Goal: Transaction & Acquisition: Purchase product/service

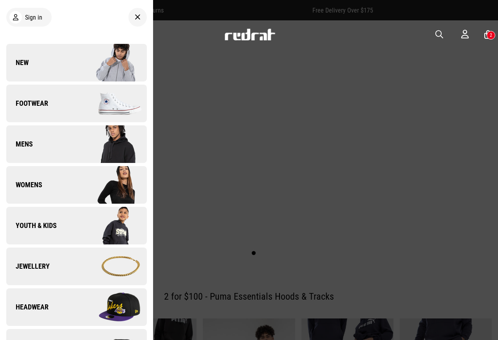
scroll to position [196, 0]
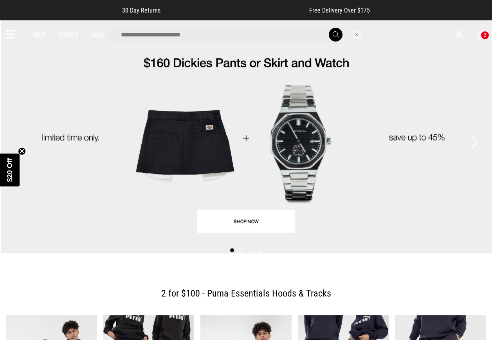
drag, startPoint x: 302, startPoint y: 41, endPoint x: 300, endPoint y: 35, distance: 6.3
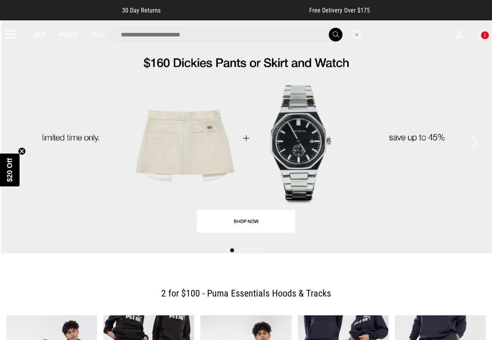
click at [302, 41] on input "search" at bounding box center [225, 35] width 235 height 16
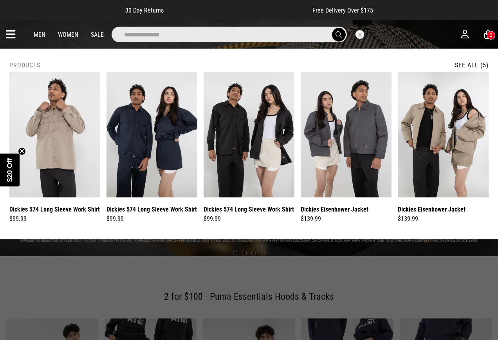
type input "**********"
click at [332, 28] on button "submit" at bounding box center [339, 35] width 14 height 14
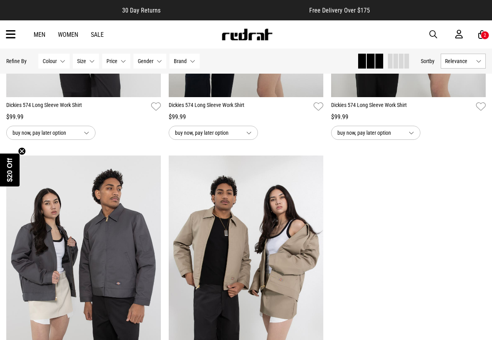
scroll to position [313, 0]
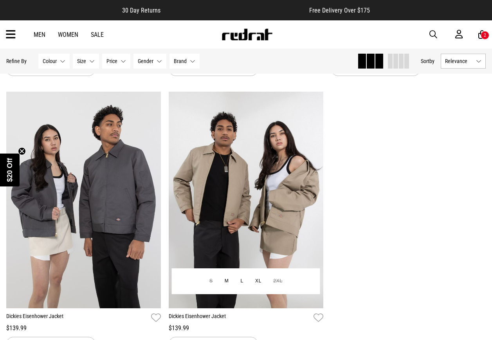
click at [260, 183] on img at bounding box center [246, 200] width 155 height 216
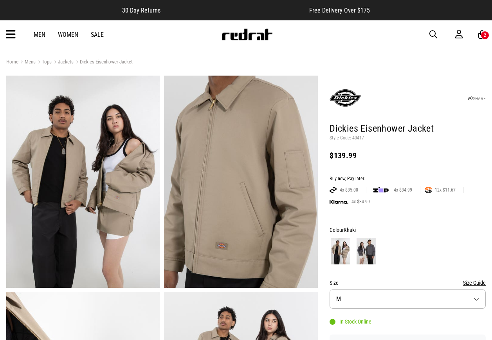
click at [359, 137] on p "Style Code: 40417" at bounding box center [407, 138] width 156 height 6
click at [360, 137] on p "Style Code: 40417" at bounding box center [407, 138] width 156 height 6
copy p "40417"
